Goal: Task Accomplishment & Management: Complete application form

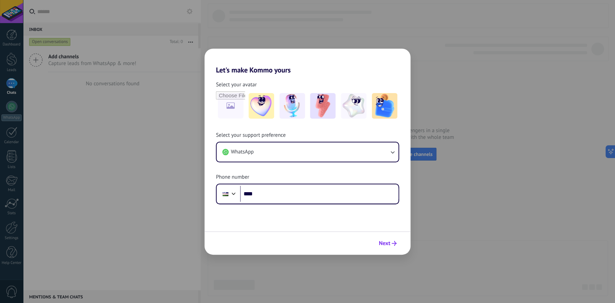
click at [389, 244] on span "Next" at bounding box center [384, 243] width 11 height 5
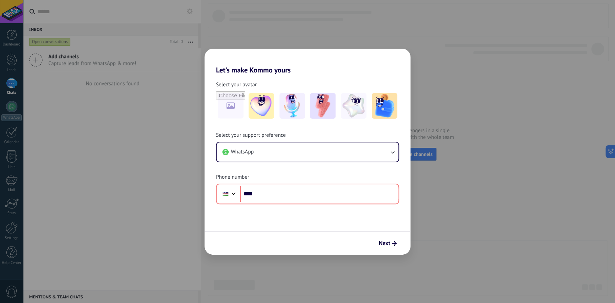
click at [431, 49] on div "Let's make Kommo yours Select your avatar Select your support preference WhatsA…" at bounding box center [307, 151] width 615 height 303
click at [272, 152] on button "WhatsApp" at bounding box center [308, 151] width 182 height 19
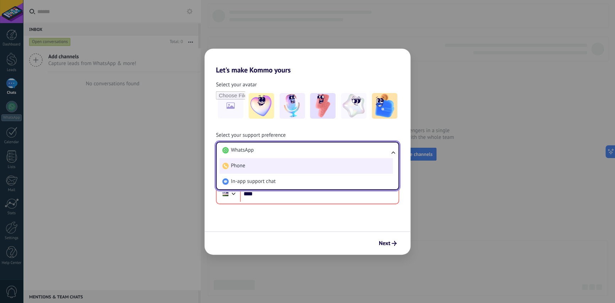
click at [257, 167] on li "Phone" at bounding box center [305, 166] width 173 height 16
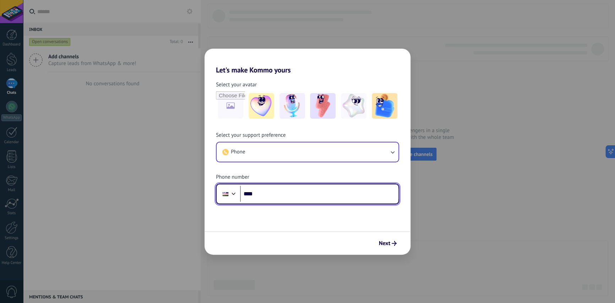
click at [283, 192] on input "****" at bounding box center [319, 194] width 158 height 16
type input "**********"
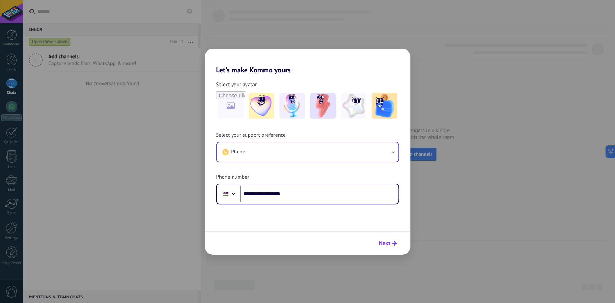
click at [386, 246] on span "Next" at bounding box center [384, 243] width 11 height 5
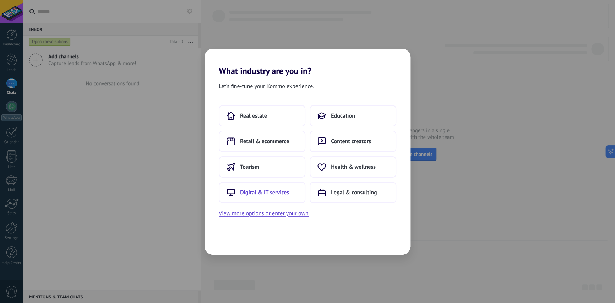
click at [284, 189] on span "Digital & IT services" at bounding box center [264, 192] width 49 height 7
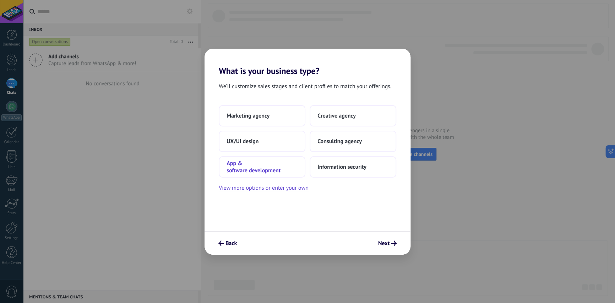
click at [285, 164] on span "App & software development" at bounding box center [262, 167] width 71 height 14
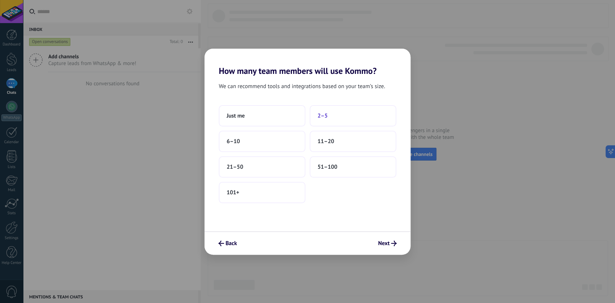
click at [325, 115] on span "2–5" at bounding box center [322, 115] width 10 height 7
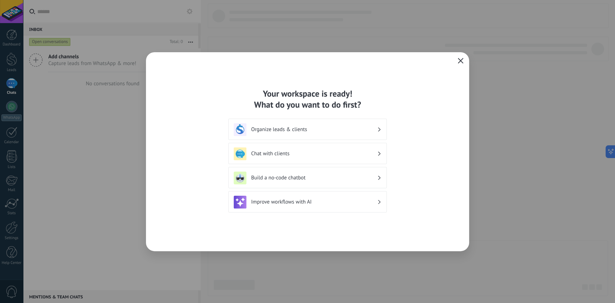
click at [458, 59] on icon "button" at bounding box center [461, 61] width 6 height 6
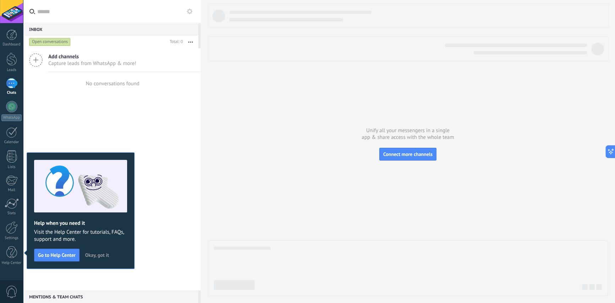
click at [212, 236] on div at bounding box center [408, 150] width 400 height 292
click at [317, 197] on div at bounding box center [408, 150] width 400 height 292
click at [17, 38] on link "Dashboard" at bounding box center [11, 37] width 23 height 17
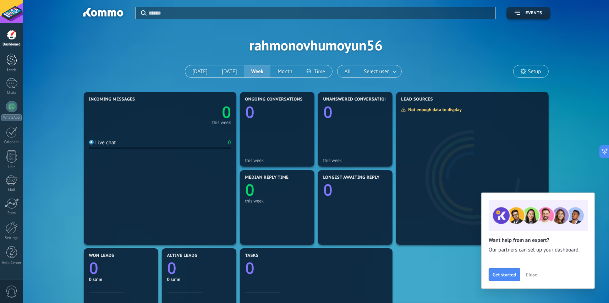
click at [9, 59] on div at bounding box center [11, 59] width 11 height 13
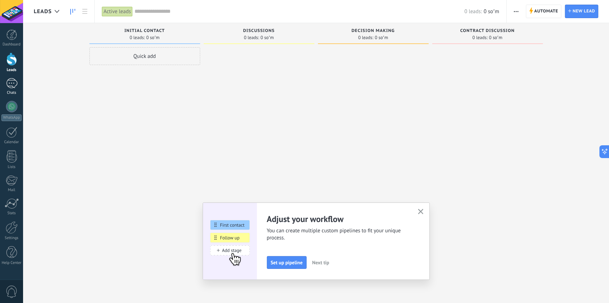
click at [9, 87] on div at bounding box center [11, 83] width 11 height 10
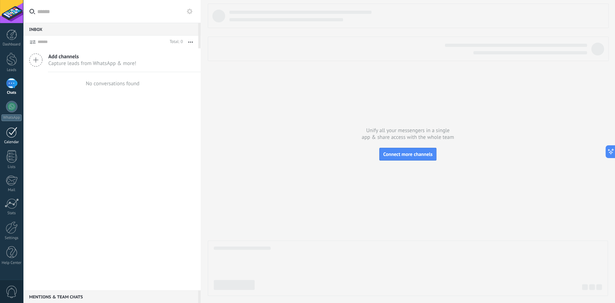
click at [10, 138] on link "Calendar" at bounding box center [11, 136] width 23 height 18
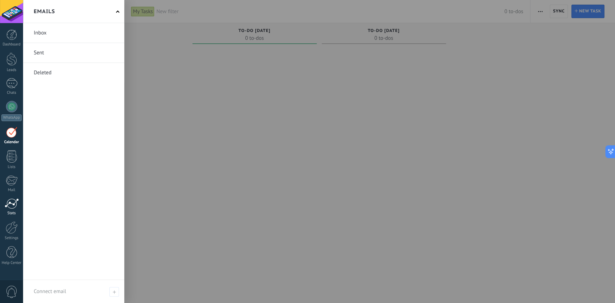
click at [11, 202] on div at bounding box center [12, 203] width 14 height 11
